Goal: Task Accomplishment & Management: Manage account settings

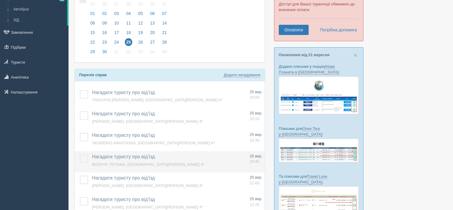
scroll to position [60, 0]
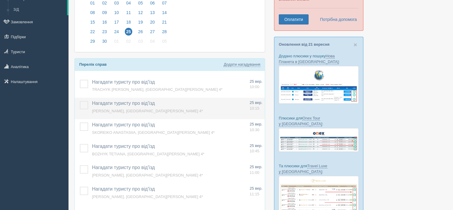
click at [80, 101] on label at bounding box center [80, 101] width 0 height 0
click at [0, 0] on input "checkbox" at bounding box center [0, 0] width 0 height 0
click at [119, 102] on span "Нагадати туристу про від'їзд" at bounding box center [123, 103] width 63 height 5
click at [77, 103] on td at bounding box center [82, 107] width 15 height 21
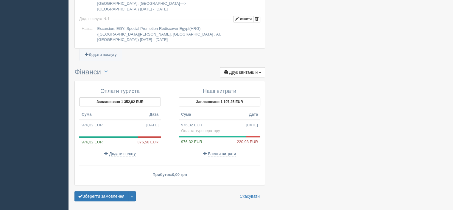
scroll to position [603, 0]
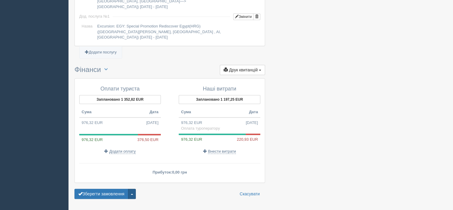
click at [133, 193] on span "button" at bounding box center [132, 193] width 2 height 1
click at [111, 178] on link "Видалити замовлення" at bounding box center [105, 183] width 61 height 10
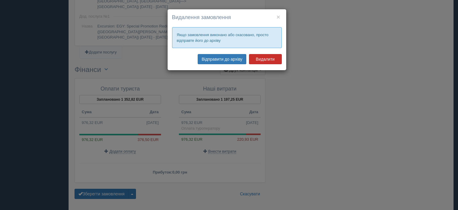
click at [264, 60] on button "Видалити" at bounding box center [265, 59] width 33 height 10
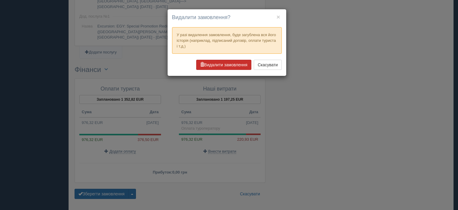
click at [224, 64] on button "Видалити замовлення" at bounding box center [223, 65] width 55 height 10
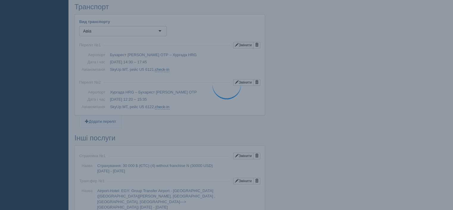
scroll to position [275, 0]
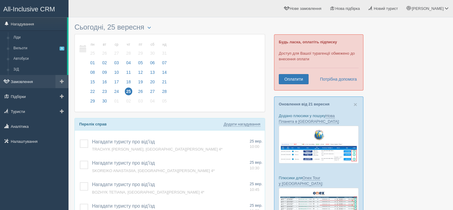
click at [30, 83] on link "Замовлення" at bounding box center [34, 81] width 69 height 13
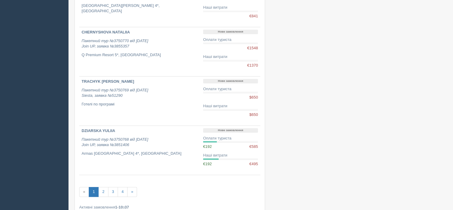
scroll to position [388, 0]
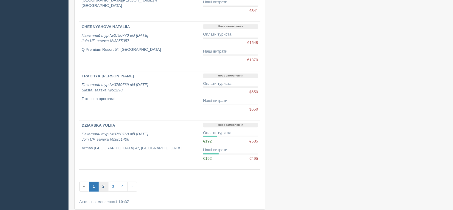
click at [100, 185] on link "2" at bounding box center [103, 186] width 10 height 10
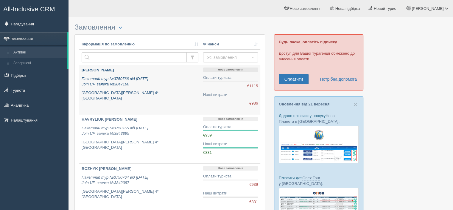
click at [121, 79] on icon "Пакетний тур №3750766 від 05.09.2025 Join UP, заявка №3847160" at bounding box center [115, 81] width 67 height 10
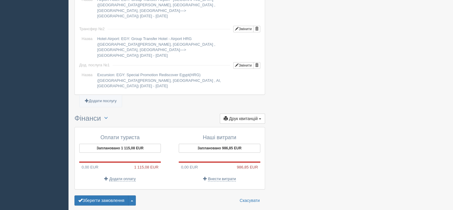
scroll to position [550, 0]
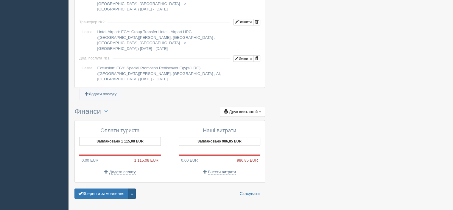
click at [136, 188] on button "button" at bounding box center [132, 193] width 8 height 10
click at [113, 177] on link "Видалити замовлення" at bounding box center [105, 182] width 61 height 10
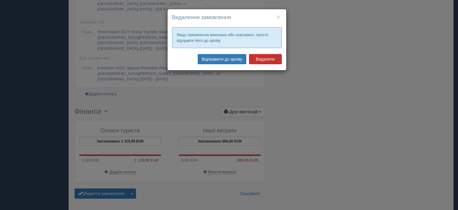
click at [264, 58] on button "Видалити" at bounding box center [265, 59] width 33 height 10
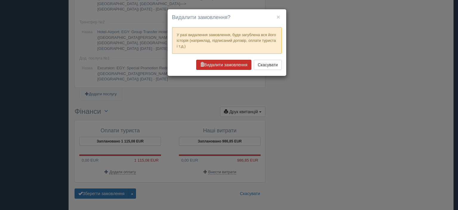
click at [228, 66] on button "Видалити замовлення" at bounding box center [223, 65] width 55 height 10
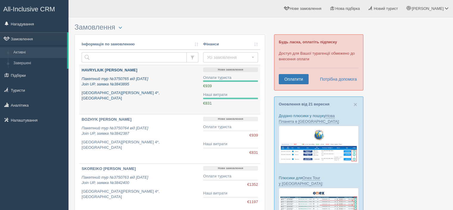
click at [114, 73] on div "HAVRYLIUK [PERSON_NAME] Пакетний тур №3750765 від [DATE] Join UP, заявка №38438…" at bounding box center [140, 84] width 117 height 34
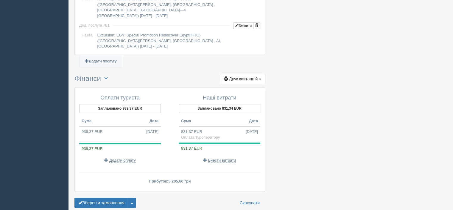
scroll to position [591, 0]
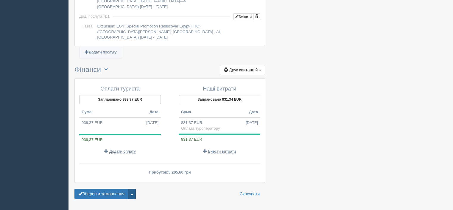
click at [136, 188] on button "button" at bounding box center [132, 193] width 8 height 10
click at [114, 178] on link "Видалити замовлення" at bounding box center [105, 183] width 61 height 10
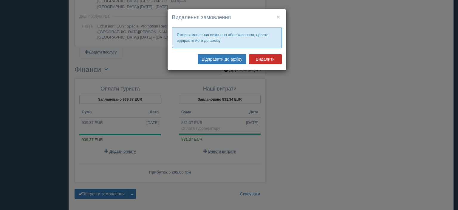
click at [262, 61] on button "Видалити" at bounding box center [265, 59] width 33 height 10
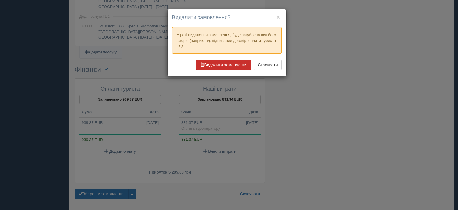
click at [239, 65] on button "Видалити замовлення" at bounding box center [223, 65] width 55 height 10
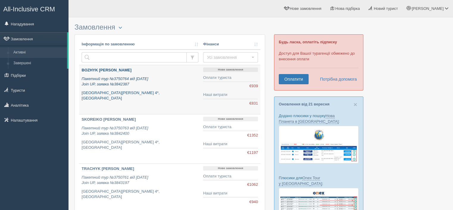
click at [132, 89] on div "BOZHYK TETIANA Пакетний тур №3750764 від 03.09.2025 Join UP, заявка №3842387 La…" at bounding box center [140, 84] width 117 height 34
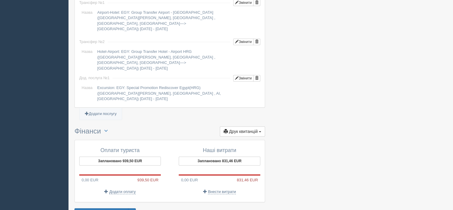
scroll to position [550, 0]
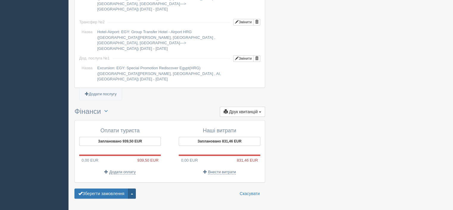
click at [134, 188] on button "button" at bounding box center [132, 193] width 8 height 10
click at [115, 177] on link "Видалити замовлення" at bounding box center [105, 182] width 61 height 10
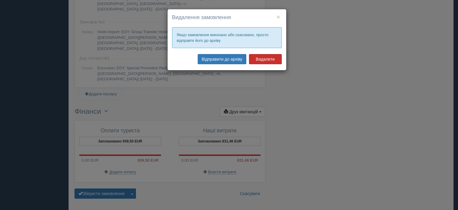
click at [268, 61] on button "Видалити" at bounding box center [265, 59] width 33 height 10
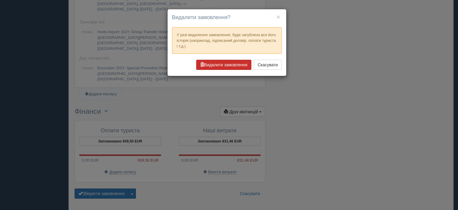
click at [245, 61] on button "Видалити замовлення" at bounding box center [223, 65] width 55 height 10
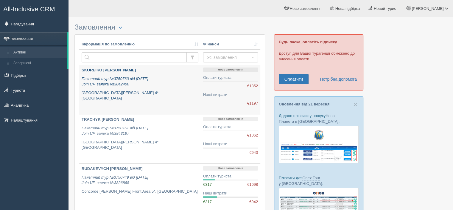
click at [133, 73] on div "SKOREIKO [PERSON_NAME] Пакетний тур №3750763 від [DATE] Join UP, заявка №384240…" at bounding box center [140, 84] width 117 height 34
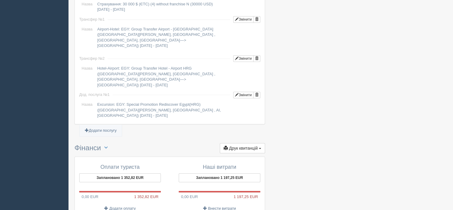
scroll to position [560, 0]
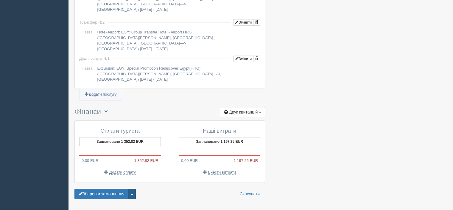
click at [135, 188] on button "button" at bounding box center [132, 193] width 8 height 10
click at [117, 178] on link "Видалити замовлення" at bounding box center [105, 183] width 61 height 10
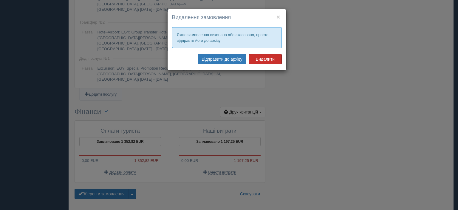
drag, startPoint x: 266, startPoint y: 61, endPoint x: 263, endPoint y: 65, distance: 5.2
click at [265, 61] on button "Видалити" at bounding box center [265, 59] width 33 height 10
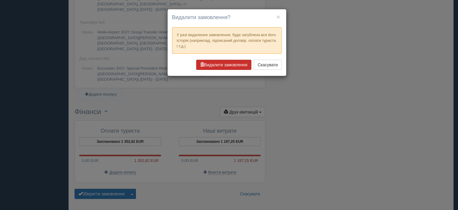
click at [224, 62] on button "Видалити замовлення" at bounding box center [223, 65] width 55 height 10
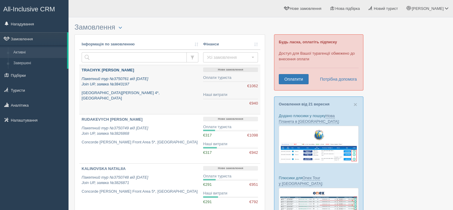
click at [91, 69] on b "TRACHYK [PERSON_NAME]" at bounding box center [108, 70] width 52 height 4
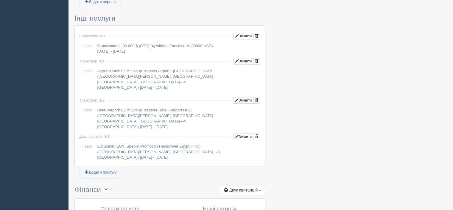
scroll to position [550, 0]
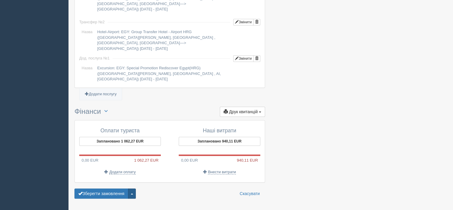
click at [136, 188] on button "button" at bounding box center [132, 193] width 8 height 10
click at [124, 177] on link "Видалити замовлення" at bounding box center [105, 182] width 61 height 10
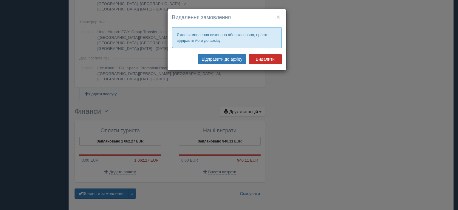
click at [265, 56] on button "Видалити" at bounding box center [265, 59] width 33 height 10
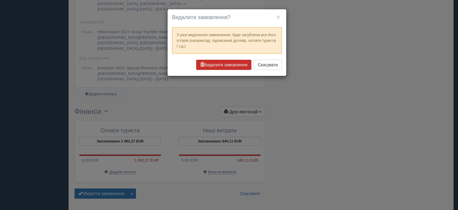
click at [237, 62] on button "Видалити замовлення" at bounding box center [223, 65] width 55 height 10
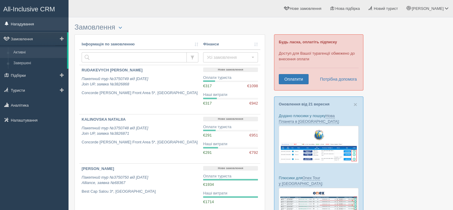
click at [32, 21] on link "Нагадування" at bounding box center [34, 23] width 69 height 13
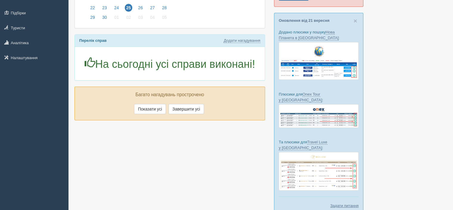
scroll to position [107, 0]
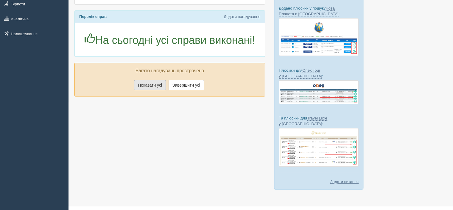
click at [148, 83] on button "Показати усі" at bounding box center [150, 85] width 32 height 10
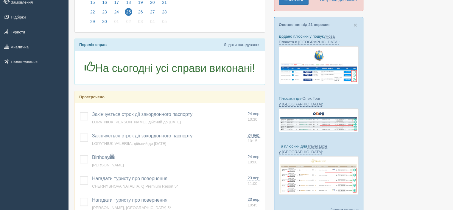
scroll to position [0, 0]
